Goal: Transaction & Acquisition: Subscribe to service/newsletter

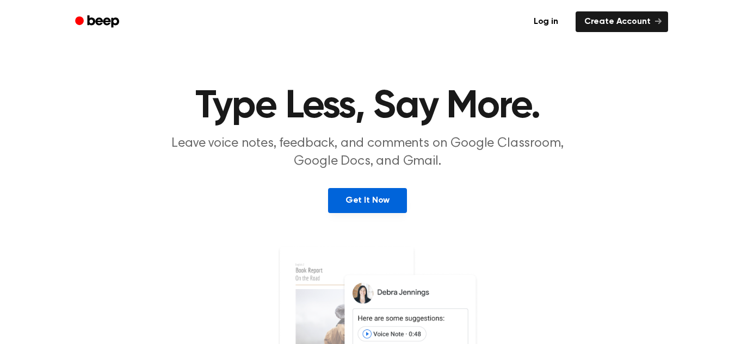
click at [388, 201] on link "Get It Now" at bounding box center [367, 200] width 79 height 25
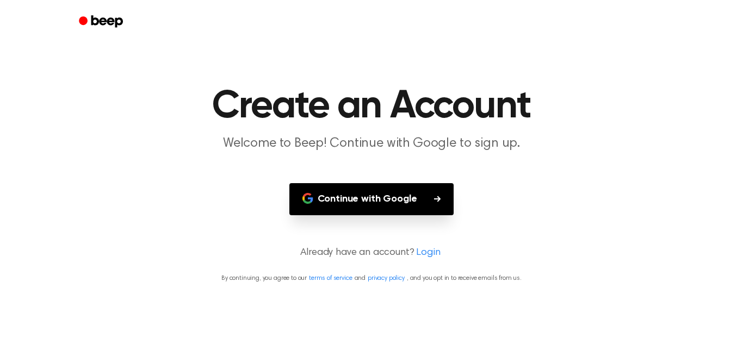
click at [388, 201] on button "Continue with Google" at bounding box center [371, 199] width 165 height 32
click at [371, 204] on button "Continue with Google" at bounding box center [371, 199] width 165 height 32
click at [376, 198] on button "Continue with Google" at bounding box center [371, 199] width 165 height 32
click at [348, 200] on button "Continue with Google" at bounding box center [371, 199] width 165 height 32
click at [367, 194] on button "Continue with Google" at bounding box center [371, 199] width 165 height 32
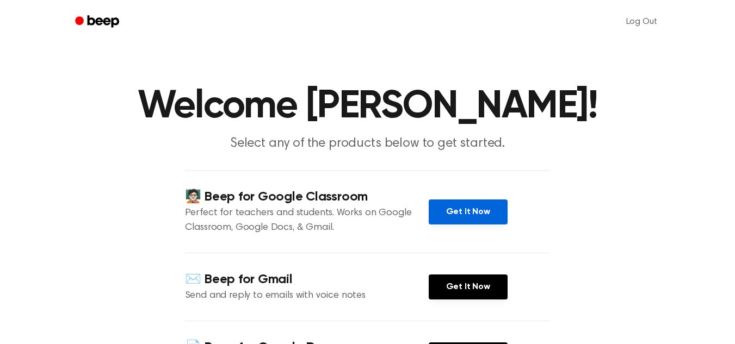
click at [481, 218] on link "Get It Now" at bounding box center [468, 212] width 79 height 25
